Goal: Task Accomplishment & Management: Manage account settings

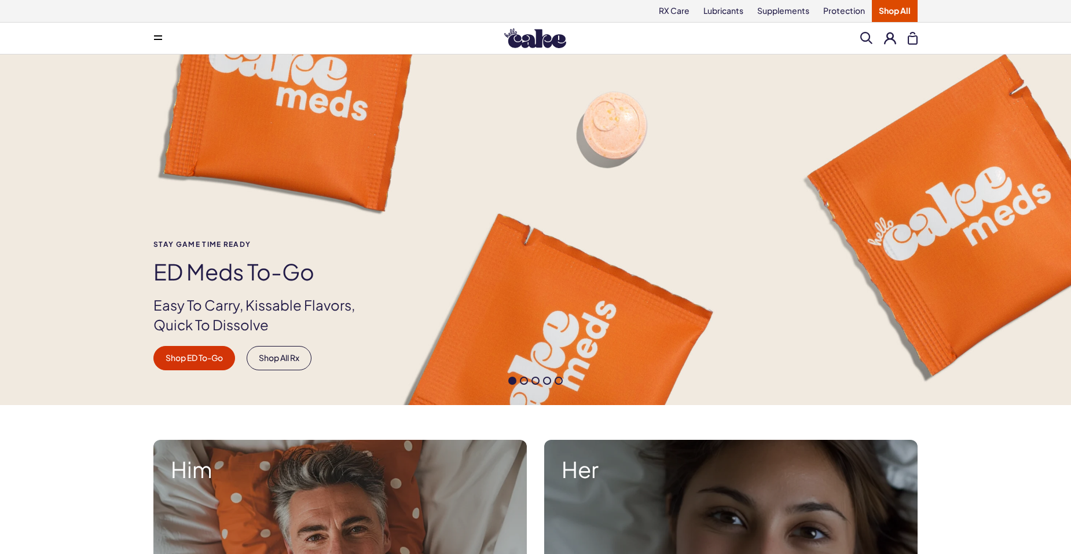
click at [889, 34] on button at bounding box center [890, 38] width 12 height 12
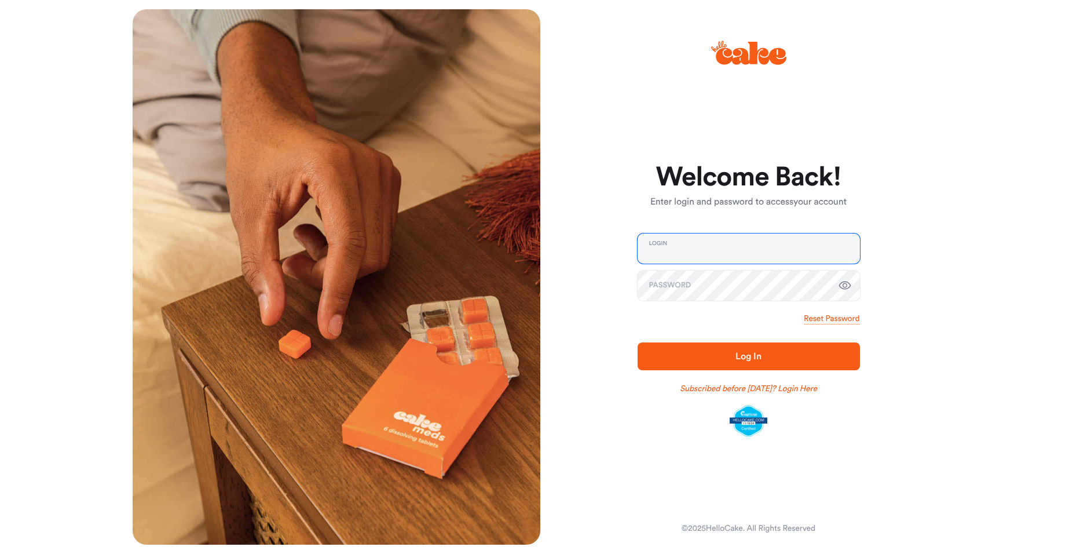
click at [725, 250] on input "email" at bounding box center [749, 248] width 222 height 30
type input "**********"
click at [824, 316] on link "Reset Password" at bounding box center [832, 319] width 56 height 12
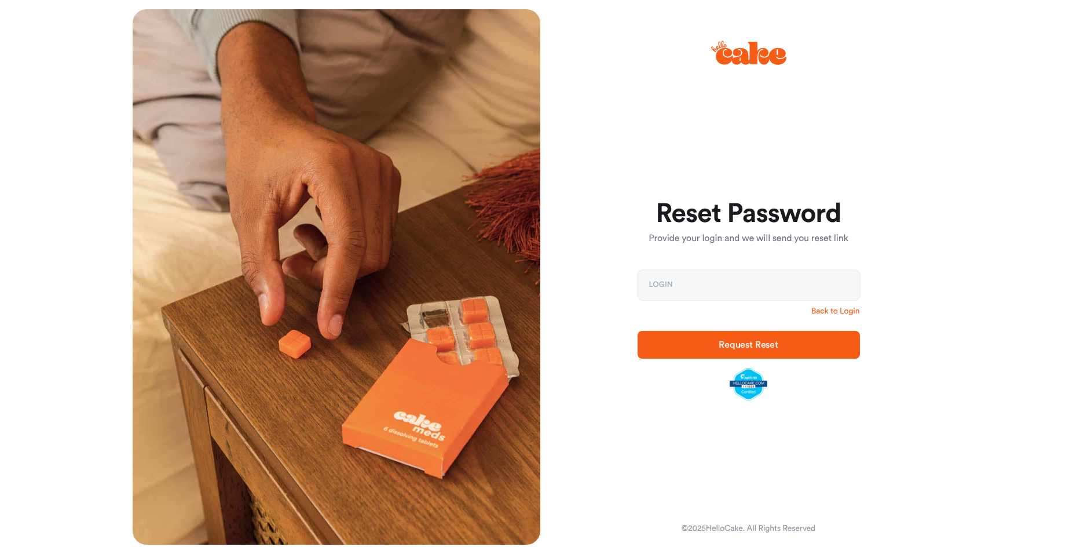
click at [838, 313] on link "Back to Login" at bounding box center [835, 311] width 49 height 12
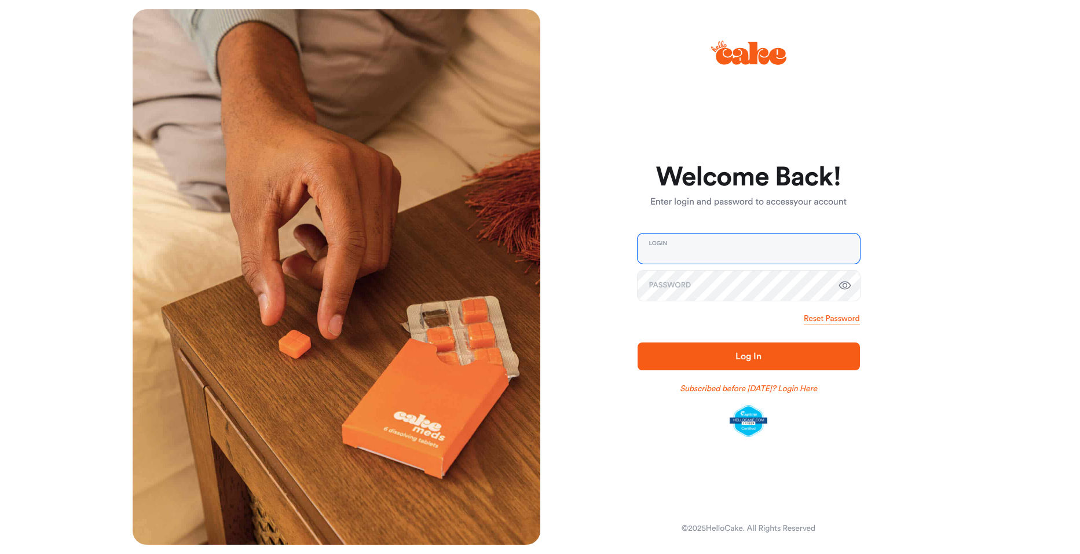
click at [744, 249] on input "email" at bounding box center [749, 248] width 222 height 30
type input "**********"
click at [638, 342] on button "Log In" at bounding box center [749, 356] width 222 height 28
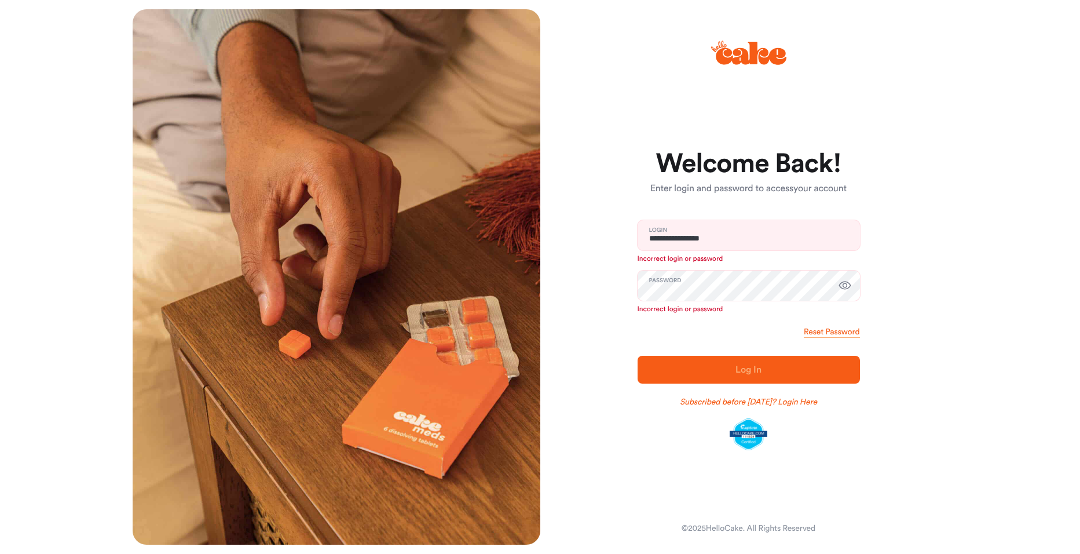
click at [847, 286] on icon "button" at bounding box center [845, 286] width 14 height 14
click at [848, 286] on icon "button" at bounding box center [845, 286] width 14 height 14
click at [747, 59] on icon at bounding box center [751, 53] width 71 height 23
click at [845, 332] on link "Reset Password" at bounding box center [832, 332] width 56 height 12
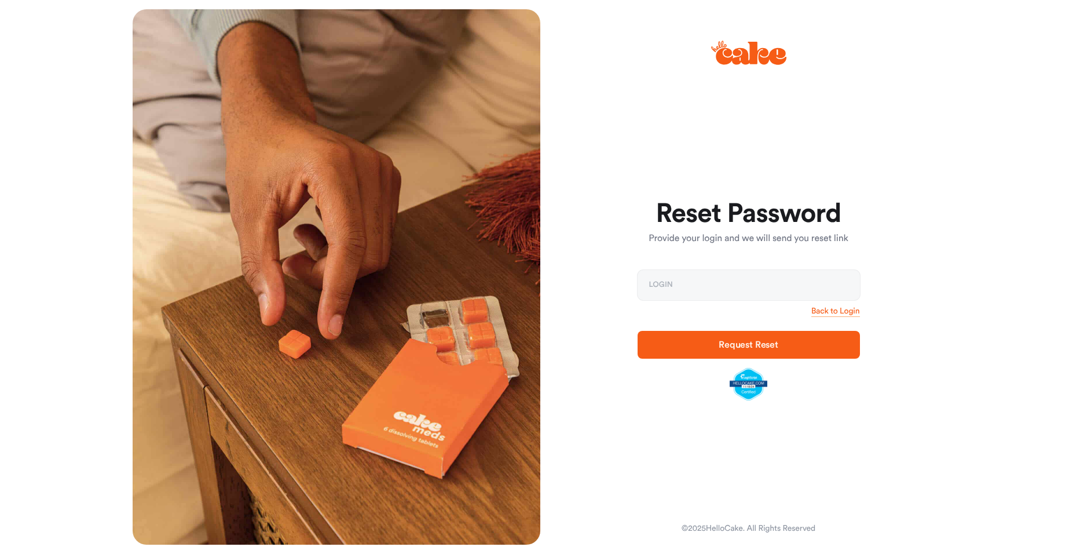
click at [755, 345] on span "Request Reset" at bounding box center [749, 344] width 60 height 9
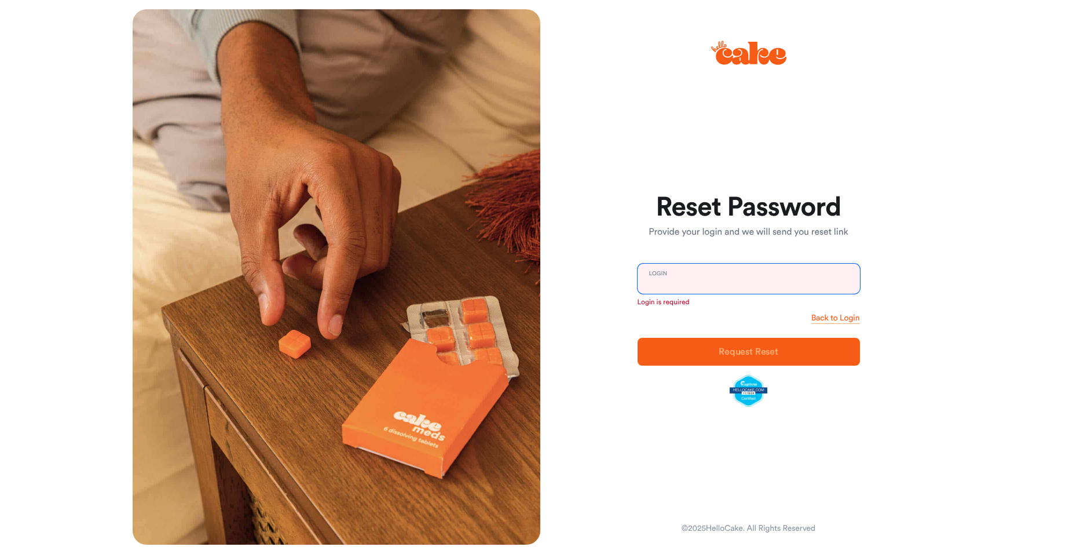
click at [708, 284] on input "email" at bounding box center [749, 279] width 222 height 30
type input "**********"
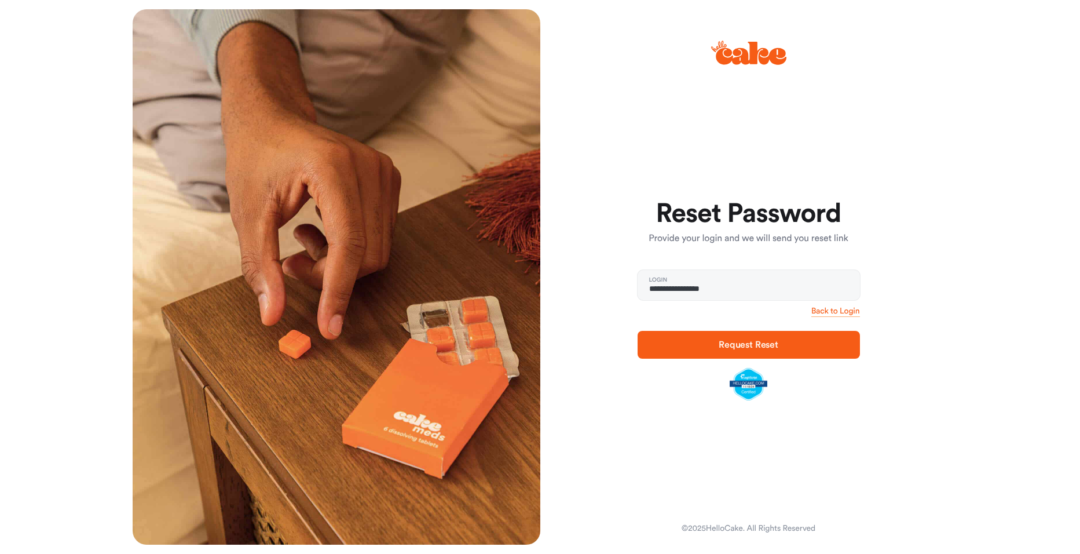
click at [744, 342] on span "Request Reset" at bounding box center [749, 344] width 60 height 9
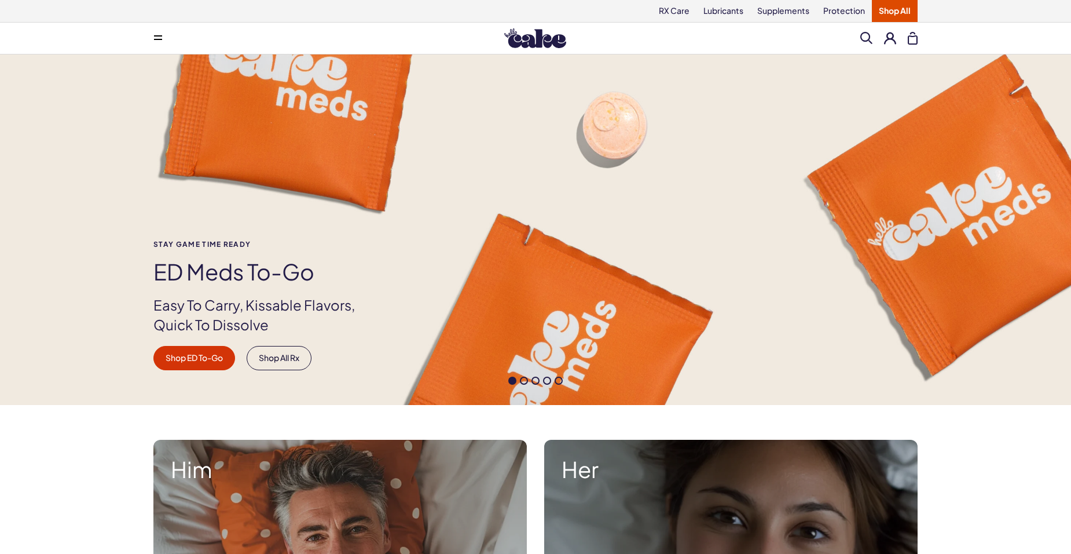
click at [158, 36] on span at bounding box center [158, 38] width 8 height 6
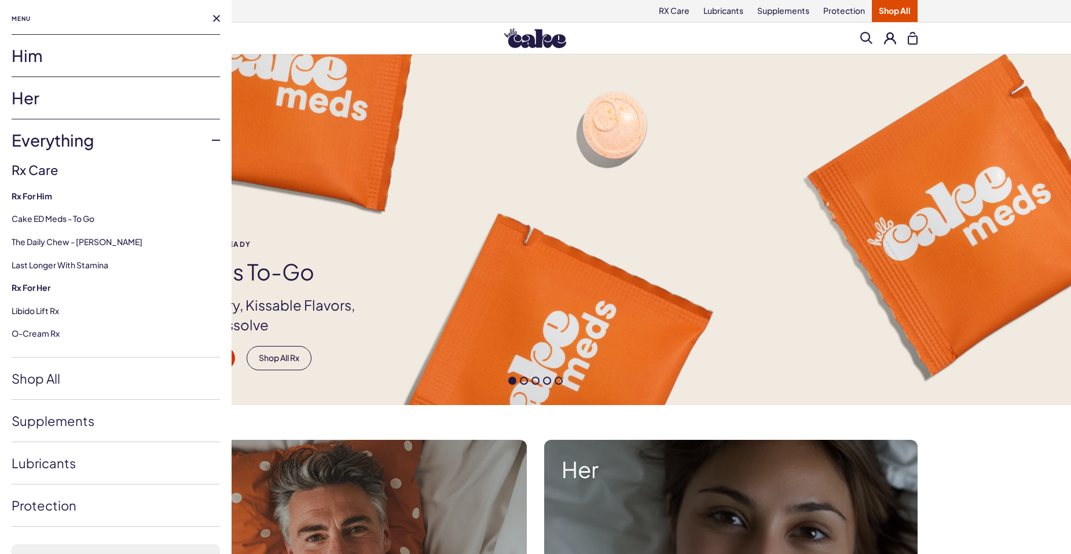
click at [891, 39] on button at bounding box center [890, 38] width 12 height 12
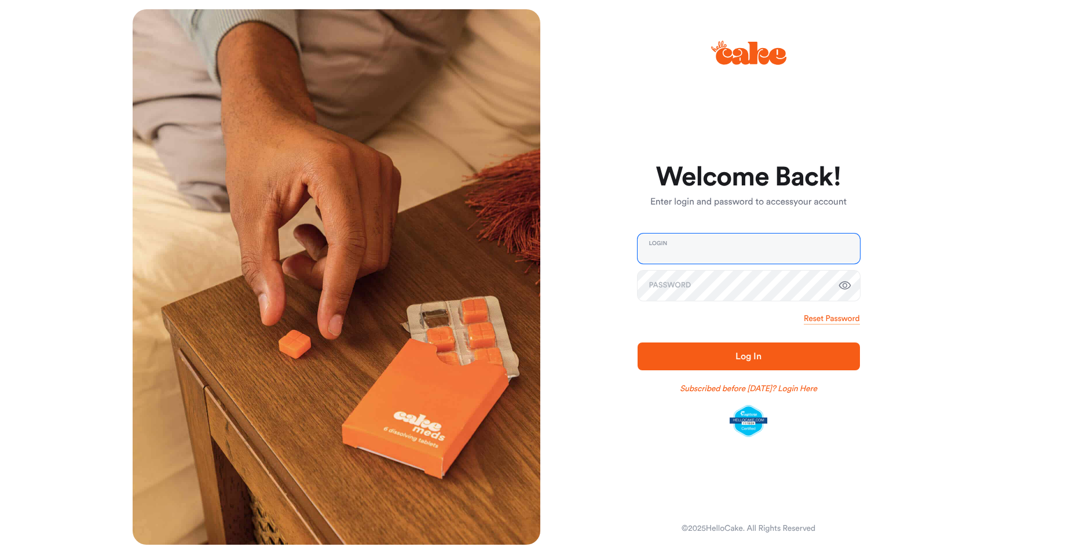
click at [740, 248] on input "email" at bounding box center [749, 248] width 222 height 30
type input "**********"
click at [762, 52] on icon at bounding box center [751, 53] width 71 height 23
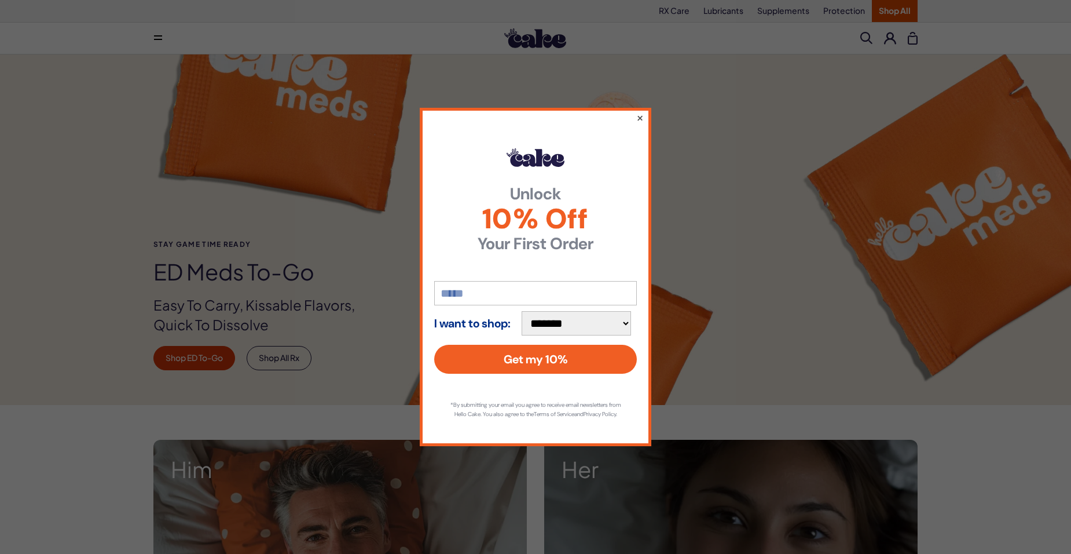
click at [638, 113] on button "×" at bounding box center [641, 118] width 8 height 14
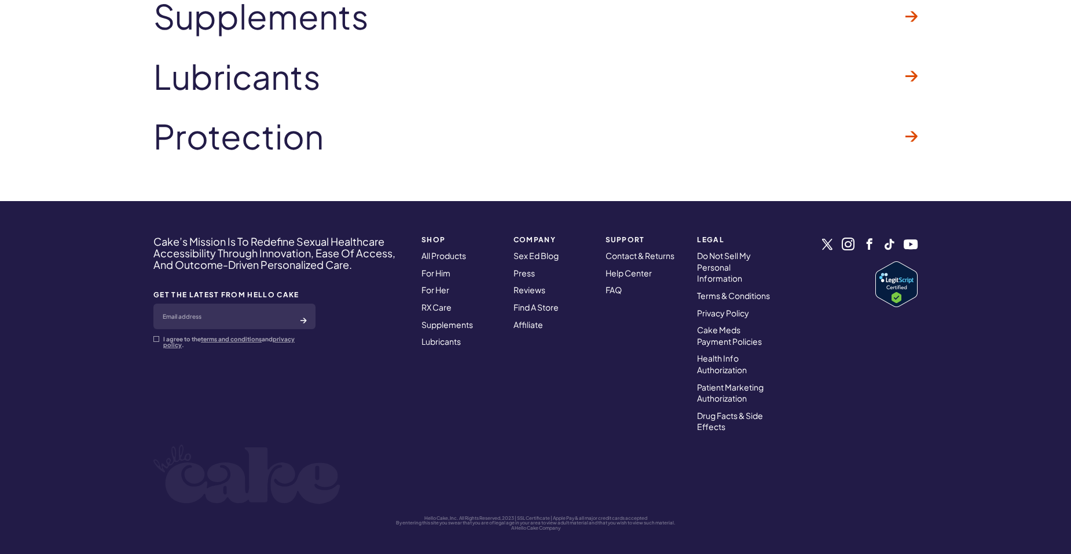
scroll to position [3602, 0]
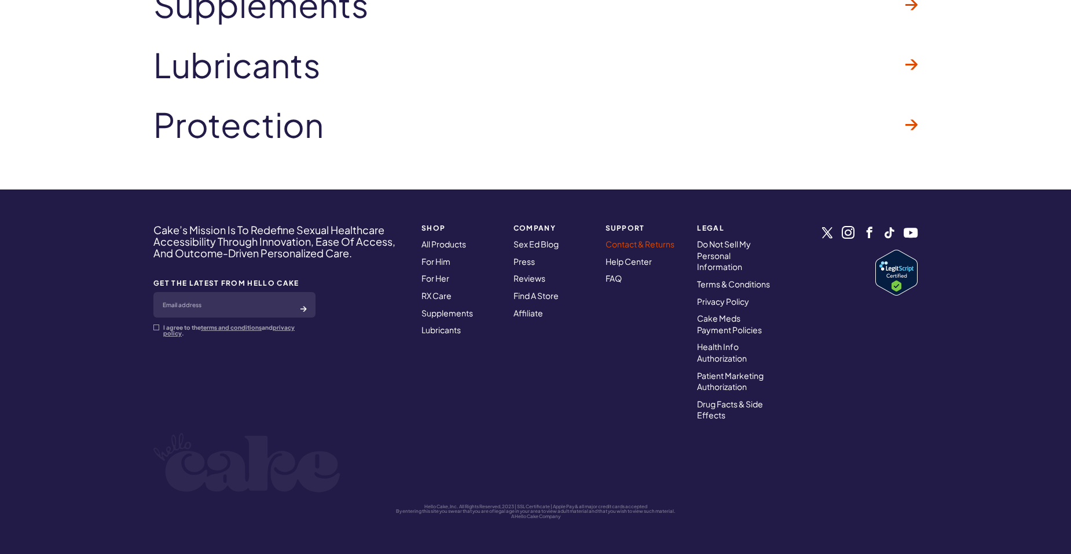
click at [621, 244] on link "Contact & Returns" at bounding box center [640, 244] width 69 height 10
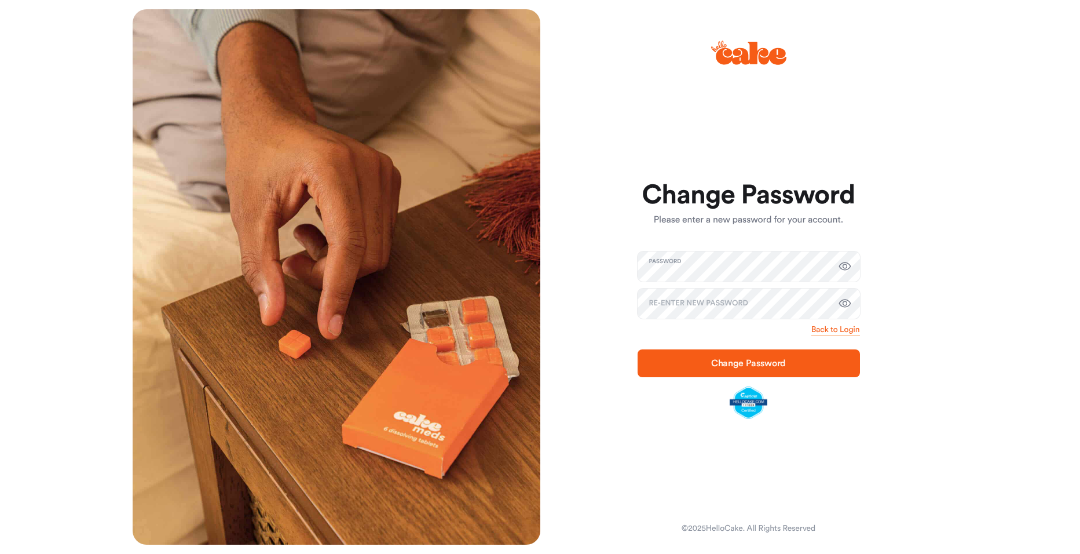
click at [842, 265] on icon "button" at bounding box center [845, 266] width 14 height 14
click at [843, 302] on icon "button" at bounding box center [845, 303] width 12 height 8
click at [738, 362] on span "Change Password" at bounding box center [748, 363] width 75 height 9
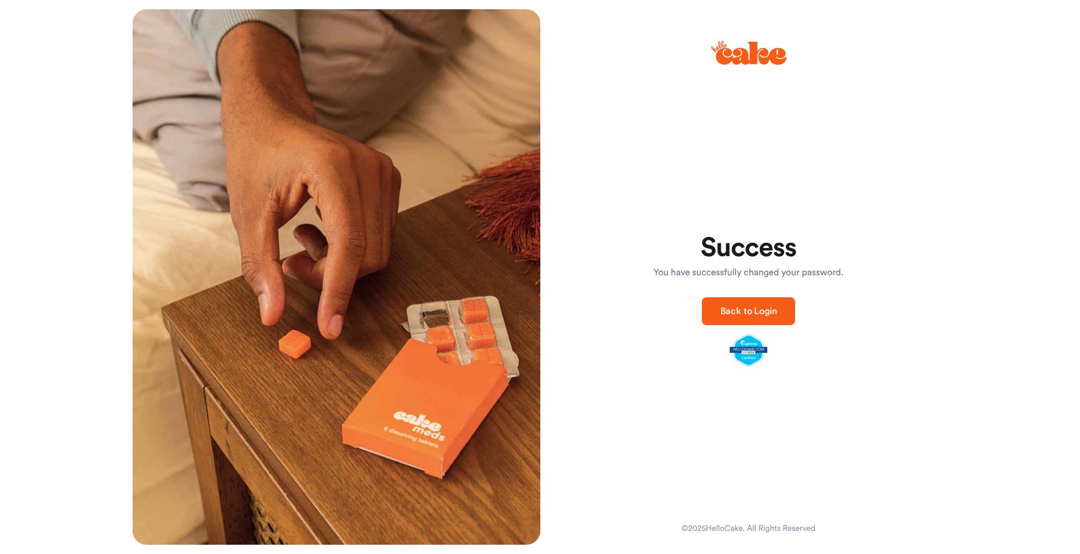
click at [751, 313] on span "Back to Login" at bounding box center [748, 310] width 57 height 9
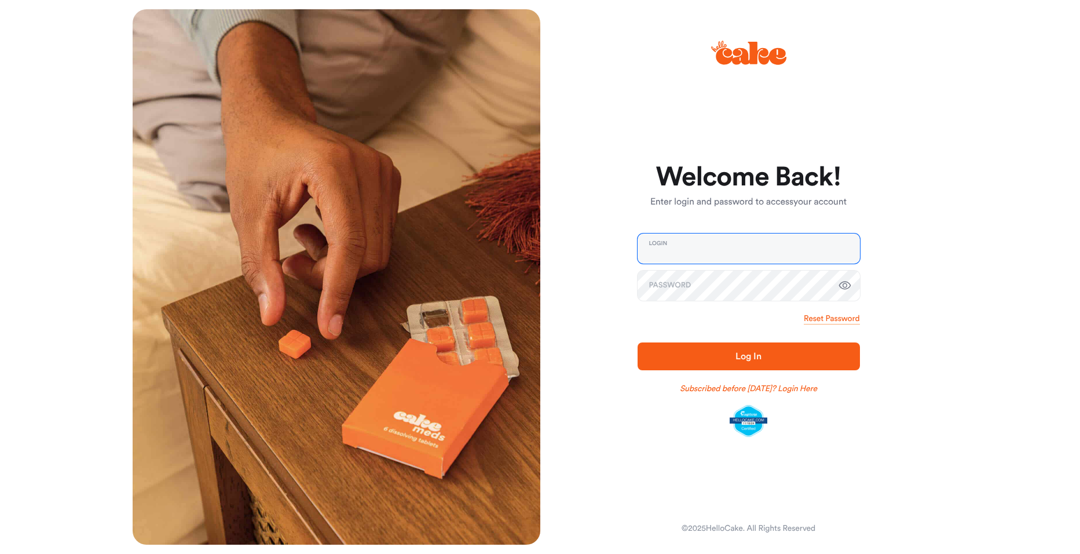
click at [691, 251] on input "email" at bounding box center [749, 248] width 222 height 30
type input "**********"
click at [757, 357] on span "Log In" at bounding box center [748, 356] width 25 height 9
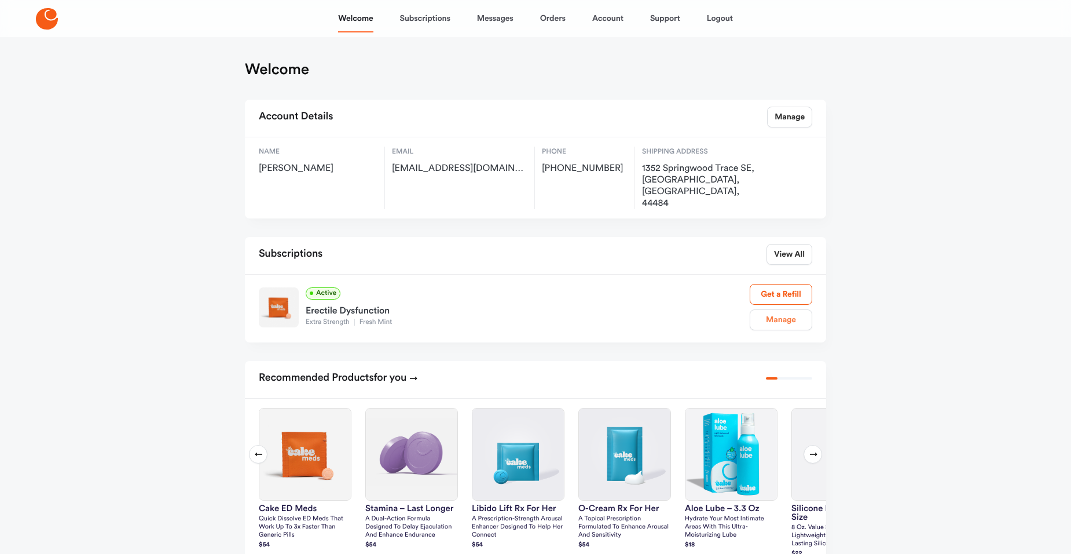
click at [779, 309] on link "Manage" at bounding box center [781, 319] width 63 height 21
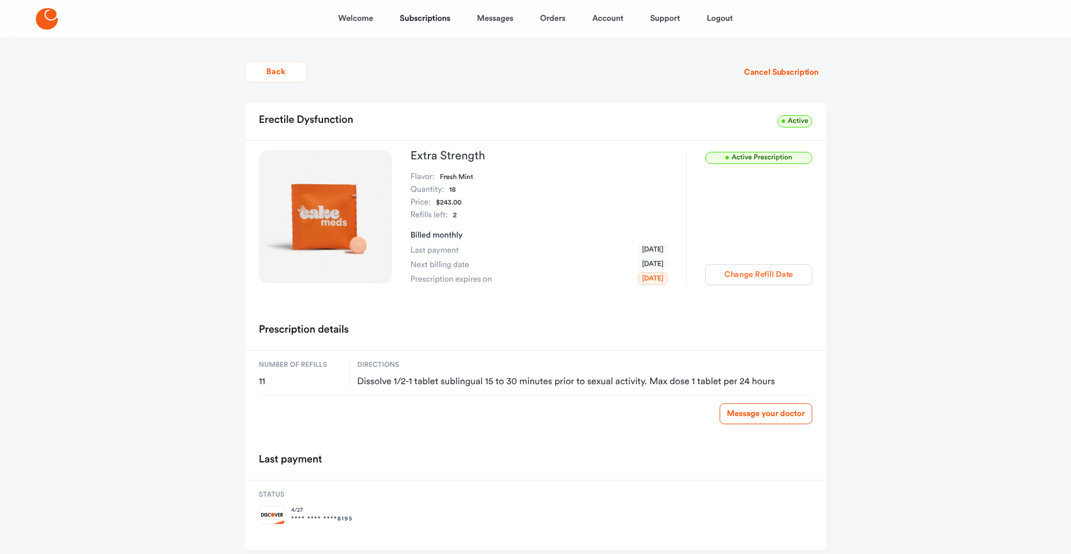
click at [757, 277] on button "Change Refill Date" at bounding box center [758, 274] width 107 height 21
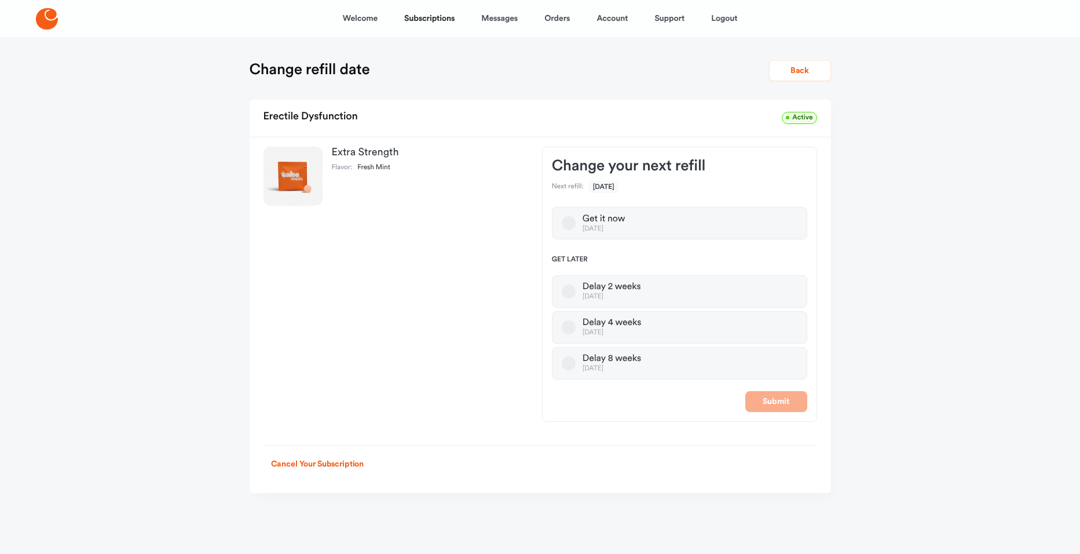
click at [569, 365] on button "Delay 8 weeks [DATE]" at bounding box center [569, 363] width 14 height 14
click at [321, 464] on button "Cancel Your Subscription" at bounding box center [318, 463] width 108 height 21
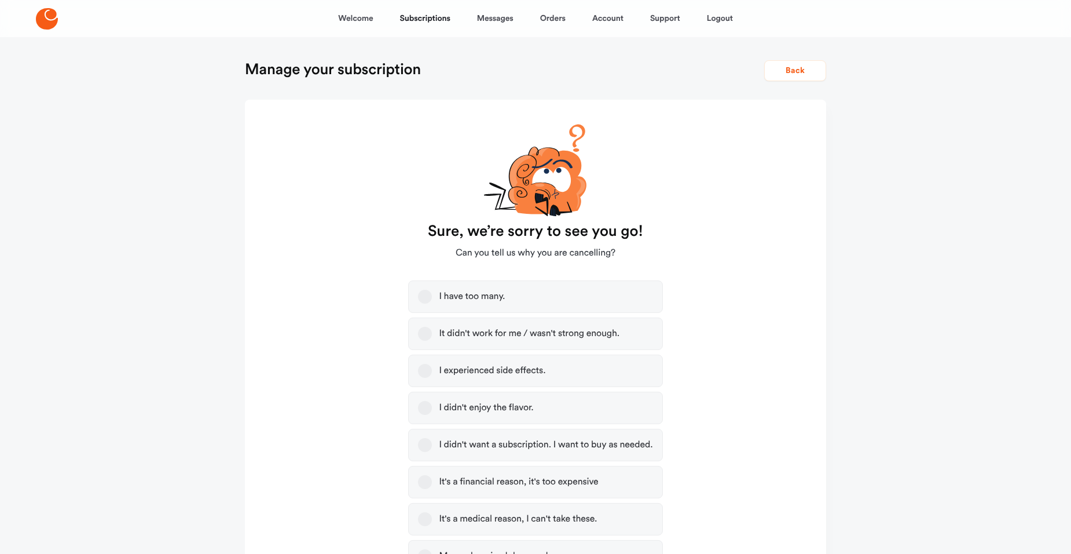
scroll to position [58, 0]
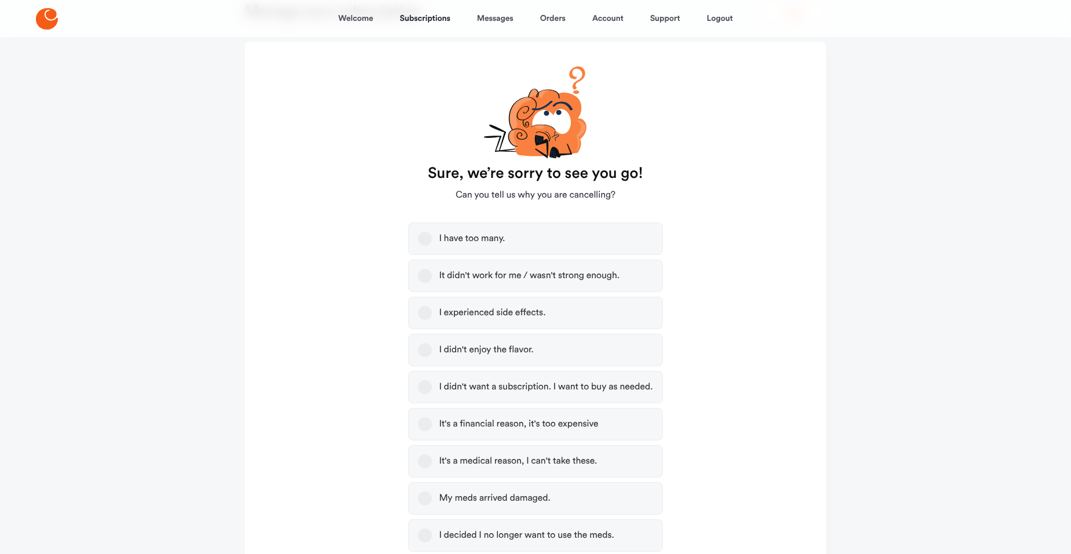
click at [422, 240] on button "I have too many." at bounding box center [425, 239] width 14 height 14
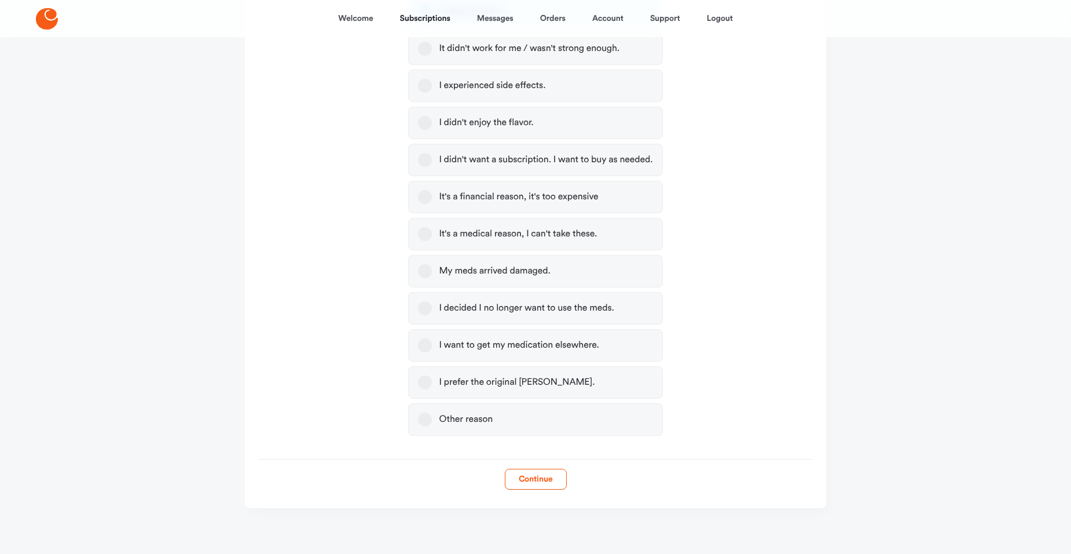
scroll to position [286, 0]
click at [530, 480] on button "Continue" at bounding box center [536, 478] width 62 height 21
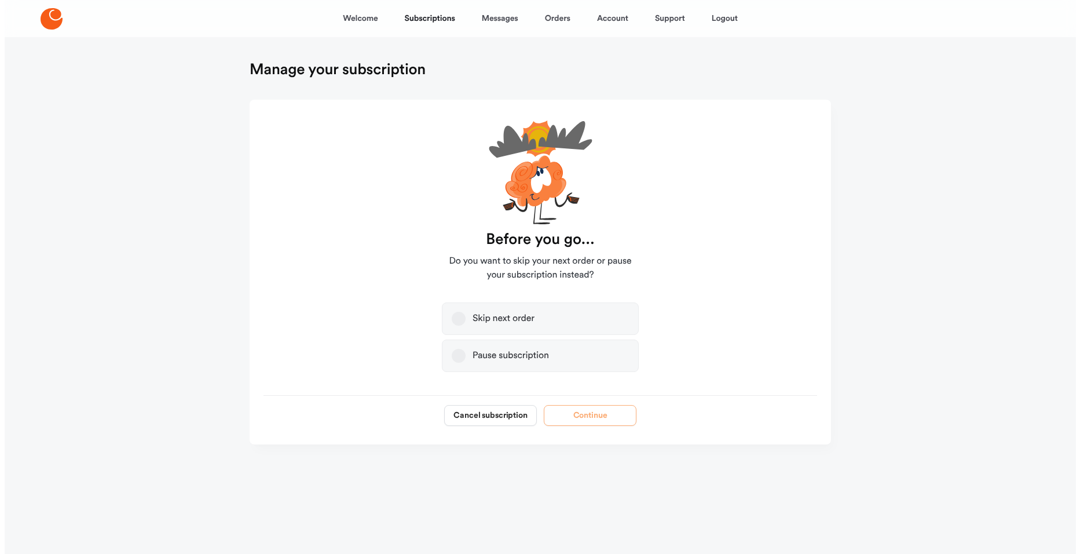
scroll to position [0, 0]
click at [462, 357] on button "Pause subscription" at bounding box center [459, 356] width 14 height 14
click at [590, 416] on button "Continue" at bounding box center [590, 415] width 93 height 21
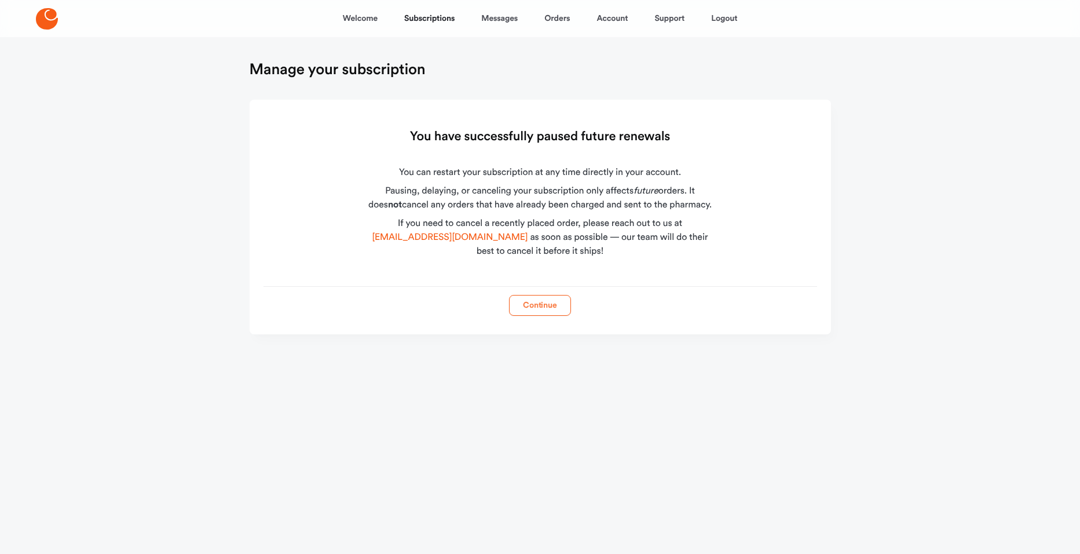
click at [548, 306] on button "Continue" at bounding box center [540, 305] width 62 height 21
